Goal: Task Accomplishment & Management: Manage account settings

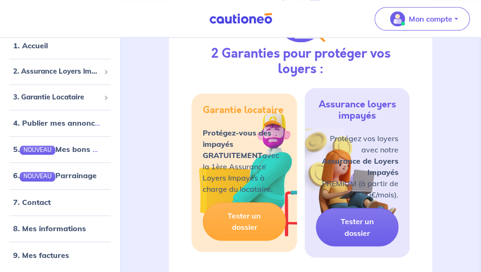
scroll to position [31, 0]
click at [54, 252] on link "9. Mes factures" at bounding box center [40, 254] width 54 height 9
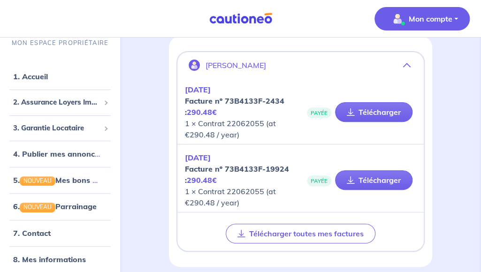
scroll to position [75, 0]
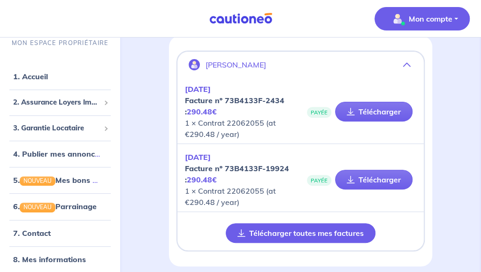
click at [319, 236] on button "Télécharger toutes mes factures" at bounding box center [301, 234] width 150 height 20
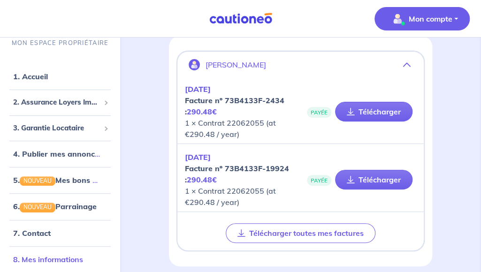
click at [35, 257] on link "8. Mes informations" at bounding box center [48, 259] width 70 height 9
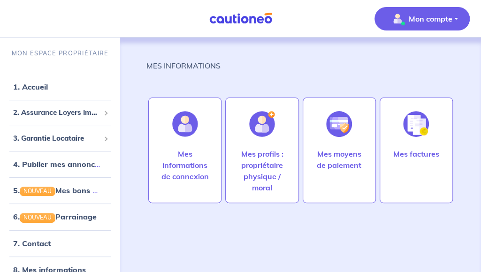
scroll to position [31, 0]
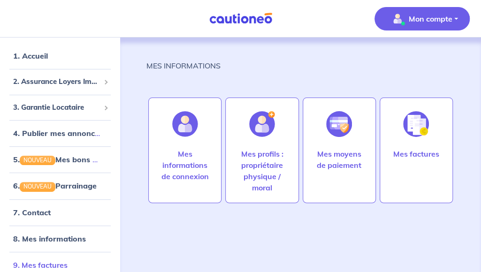
click at [48, 262] on link "9. Mes factures" at bounding box center [40, 265] width 54 height 9
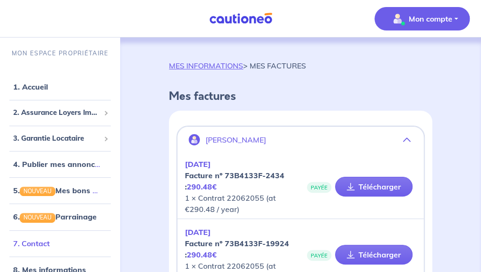
click at [50, 242] on link "7. Contact" at bounding box center [31, 243] width 37 height 9
